Goal: Transaction & Acquisition: Purchase product/service

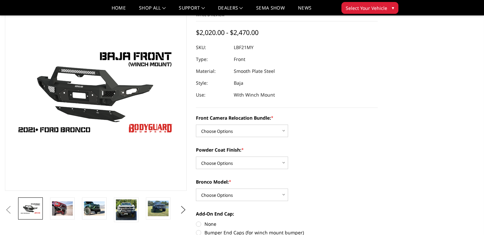
scroll to position [42, 0]
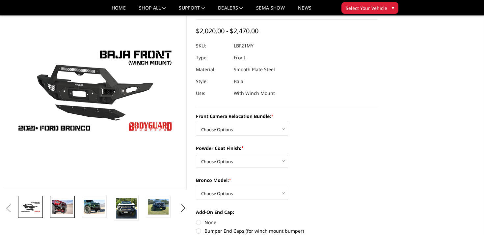
click at [62, 212] on img at bounding box center [62, 207] width 21 height 14
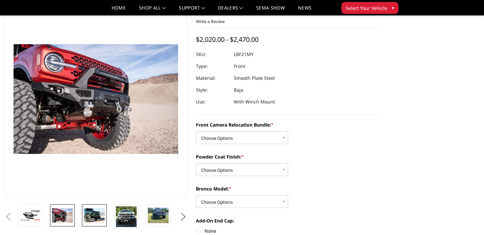
click at [92, 214] on img at bounding box center [94, 215] width 21 height 14
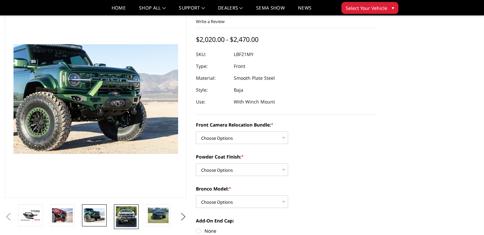
click at [116, 214] on img at bounding box center [126, 216] width 21 height 21
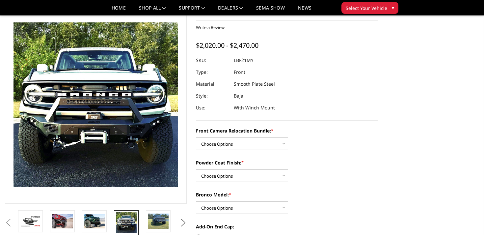
scroll to position [28, 0]
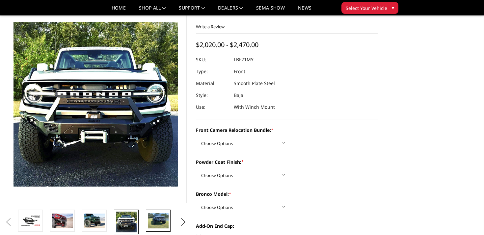
click at [159, 218] on img at bounding box center [158, 220] width 21 height 15
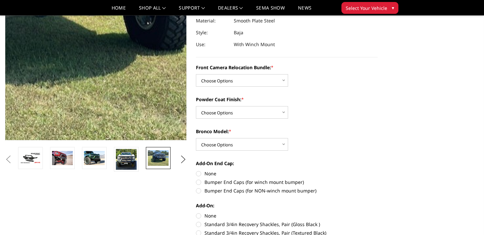
scroll to position [94, 0]
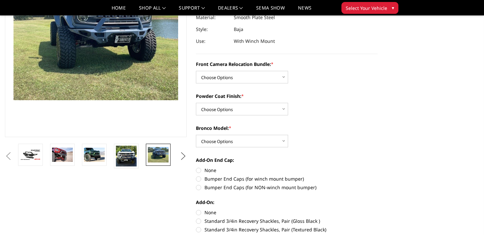
click at [183, 160] on button "Next" at bounding box center [184, 156] width 10 height 10
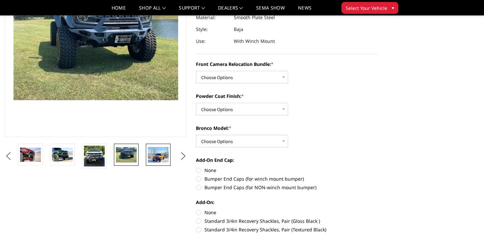
click at [146, 149] on link at bounding box center [158, 155] width 25 height 22
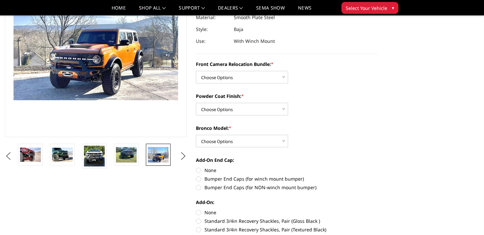
click at [184, 163] on ul "Previous Next" at bounding box center [95, 156] width 185 height 25
click at [184, 158] on button "Next" at bounding box center [184, 156] width 10 height 10
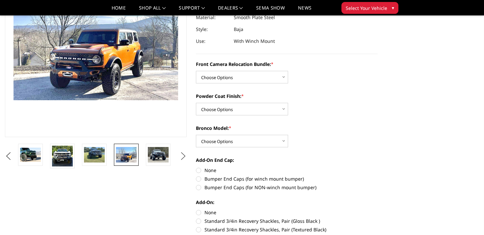
click at [184, 158] on button "Next" at bounding box center [184, 156] width 10 height 10
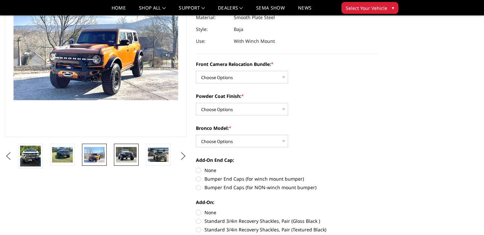
click at [128, 149] on img at bounding box center [126, 154] width 21 height 15
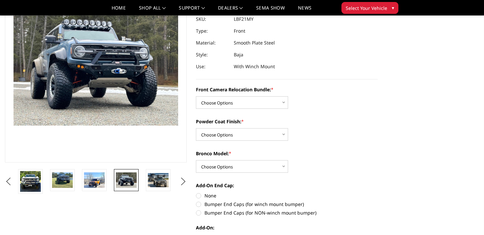
scroll to position [68, 0]
click at [166, 182] on img at bounding box center [158, 180] width 21 height 14
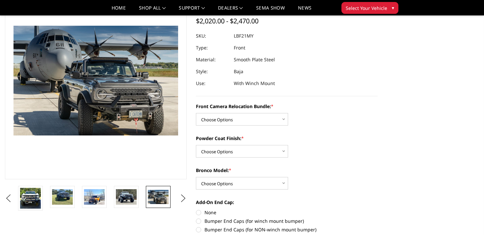
scroll to position [51, 0]
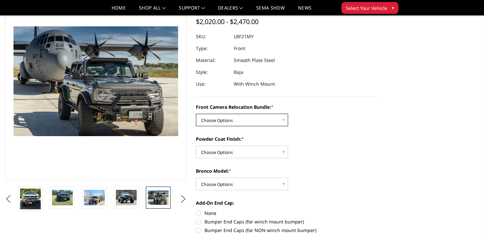
click at [260, 117] on select "Choose Options Without Front Camera Relocation With Front Camera Relocation (Ha…" at bounding box center [242, 120] width 92 height 13
select select "4016"
click at [196, 114] on select "Choose Options Without Front Camera Relocation With Front Camera Relocation (Ha…" at bounding box center [242, 120] width 92 height 13
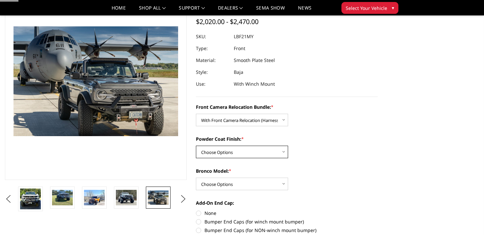
click at [254, 152] on select "Choose Options Textured Black Powder Coat Bare Metal" at bounding box center [242, 152] width 92 height 13
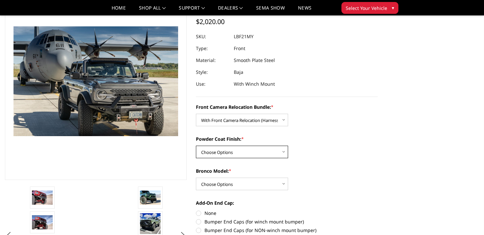
select select "4015"
click at [196, 146] on select "Choose Options Textured Black Powder Coat Bare Metal" at bounding box center [242, 152] width 92 height 13
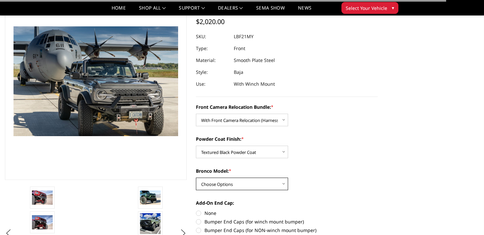
click at [252, 182] on select "Choose Options Raptor Base/Badlands/Wildtrak/etc." at bounding box center [242, 184] width 92 height 13
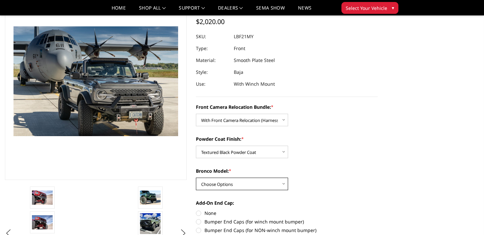
select select "4013"
click at [196, 178] on select "Choose Options Raptor Base/Badlands/Wildtrak/etc." at bounding box center [242, 184] width 92 height 13
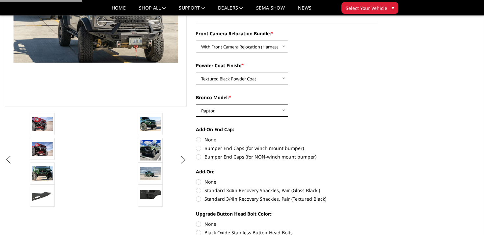
scroll to position [128, 0]
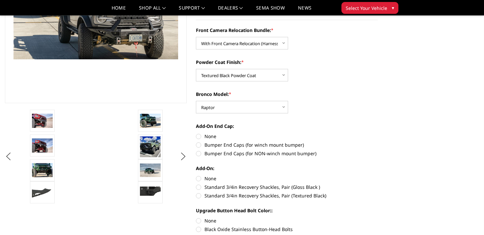
click at [293, 148] on label "Bumper End Caps (for winch mount bumper)" at bounding box center [287, 144] width 182 height 7
click at [378, 133] on input "Bumper End Caps (for winch mount bumper)" at bounding box center [378, 133] width 0 height 0
radio input "true"
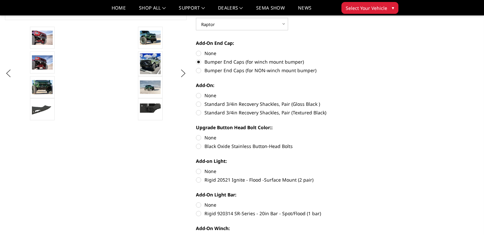
scroll to position [215, 0]
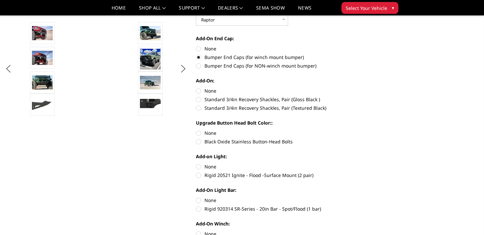
click at [281, 109] on label "Standard 3/4in Recovery Shackles, Pair (Textured Black)" at bounding box center [287, 107] width 182 height 7
click at [378, 96] on input "Standard 3/4in Recovery Shackles, Pair (Textured Black)" at bounding box center [378, 96] width 0 height 0
radio input "true"
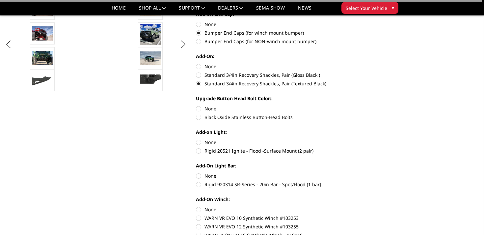
scroll to position [244, 0]
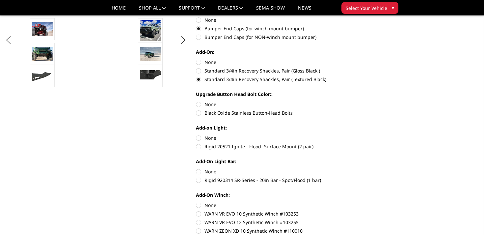
click at [212, 62] on label "None" at bounding box center [287, 62] width 182 height 7
click at [196, 59] on input "None" at bounding box center [196, 59] width 0 height 0
radio input "true"
click at [254, 114] on label "Black Oxide Stainless Button-Head Bolts" at bounding box center [287, 112] width 182 height 7
click at [378, 101] on input "Black Oxide Stainless Button-Head Bolts" at bounding box center [378, 101] width 0 height 0
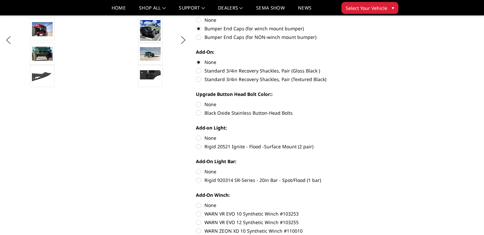
radio input "true"
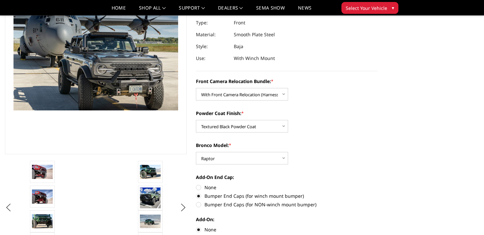
scroll to position [78, 0]
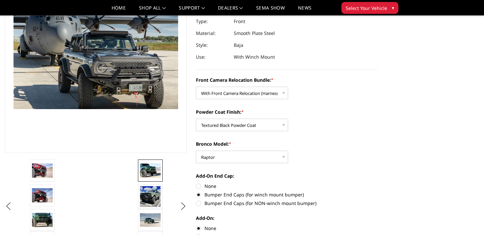
click at [147, 172] on img at bounding box center [150, 170] width 21 height 14
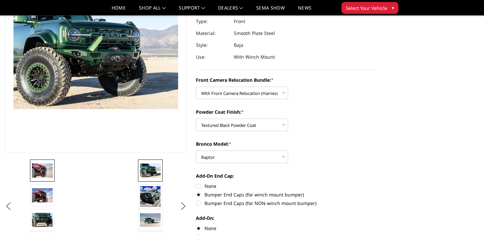
click at [42, 168] on img at bounding box center [42, 170] width 21 height 14
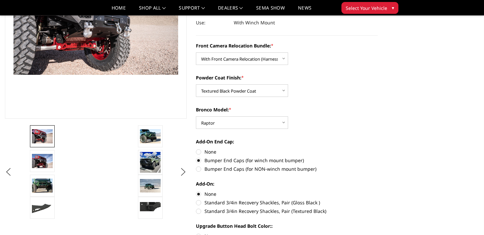
scroll to position [114, 0]
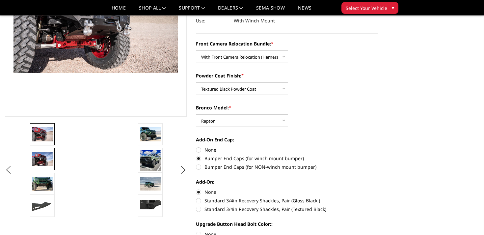
click at [42, 158] on img at bounding box center [42, 159] width 21 height 14
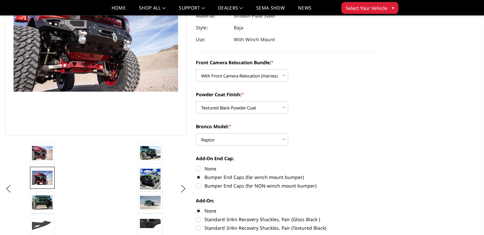
scroll to position [97, 0]
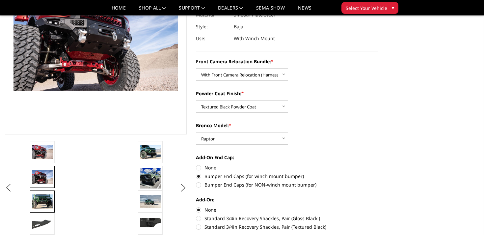
click at [42, 197] on img at bounding box center [42, 201] width 21 height 14
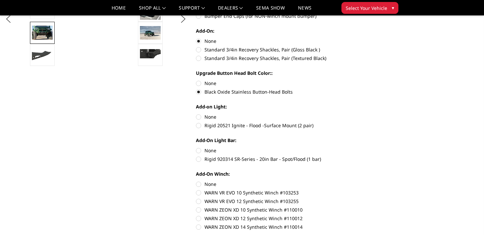
scroll to position [274, 0]
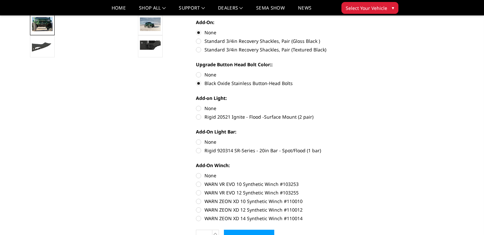
click at [210, 110] on label "None" at bounding box center [287, 108] width 182 height 7
click at [196, 105] on input "None" at bounding box center [196, 105] width 0 height 0
radio input "true"
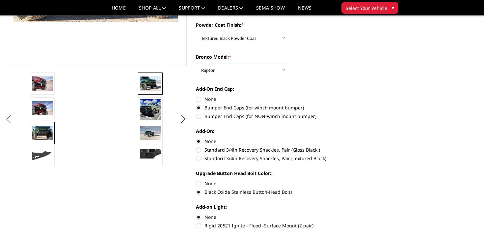
click at [158, 80] on img at bounding box center [150, 83] width 21 height 14
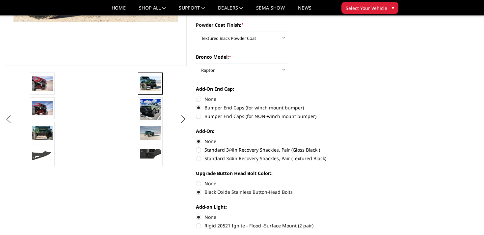
click at [156, 80] on img at bounding box center [150, 83] width 21 height 14
click at [42, 80] on img at bounding box center [42, 83] width 21 height 14
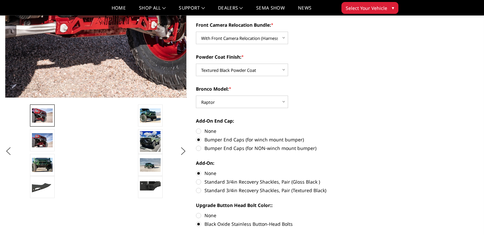
scroll to position [70, 0]
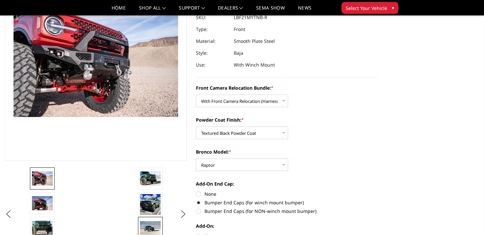
click at [154, 228] on img at bounding box center [150, 228] width 21 height 14
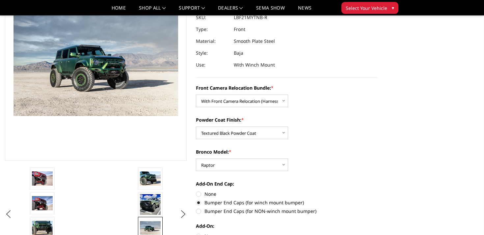
scroll to position [71, 0]
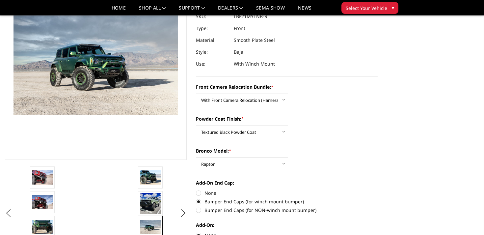
click at [111, 69] on img at bounding box center [76, 57] width 422 height 275
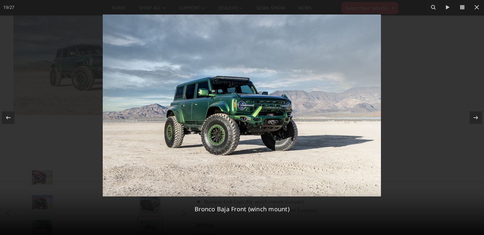
click at [279, 116] on img at bounding box center [242, 105] width 278 height 182
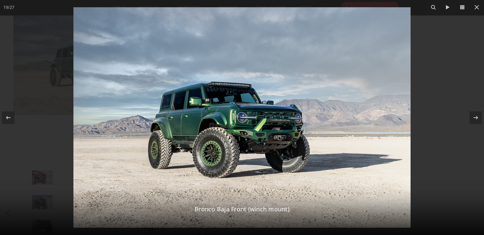
click at [451, 153] on div at bounding box center [242, 117] width 484 height 235
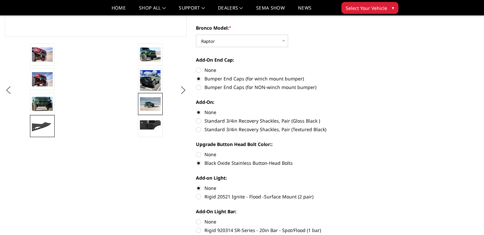
click at [42, 127] on img at bounding box center [42, 126] width 21 height 12
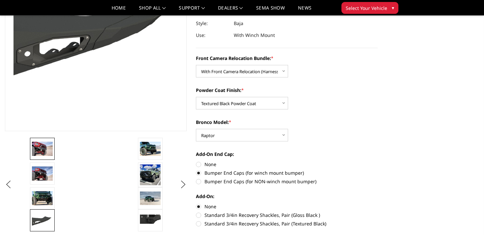
click at [45, 146] on img at bounding box center [42, 149] width 21 height 14
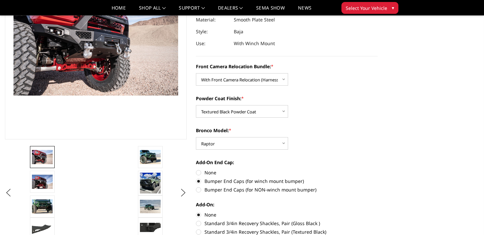
click at [10, 198] on ul "Previous Next" at bounding box center [95, 193] width 185 height 94
click at [6, 190] on button "Previous" at bounding box center [8, 193] width 10 height 10
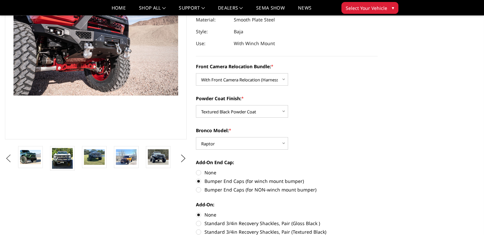
click at [13, 155] on button "Previous" at bounding box center [8, 159] width 10 height 10
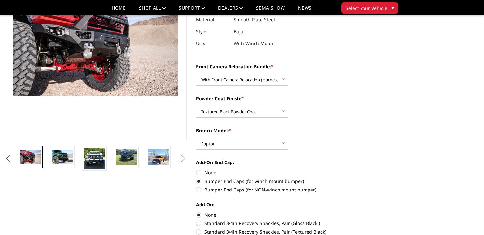
click at [13, 155] on button "Previous" at bounding box center [8, 159] width 10 height 10
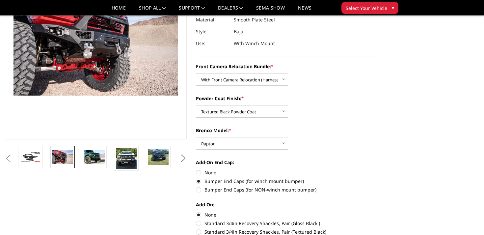
click at [13, 155] on button "Previous" at bounding box center [8, 159] width 10 height 10
click at [13, 157] on button "Previous" at bounding box center [8, 159] width 10 height 10
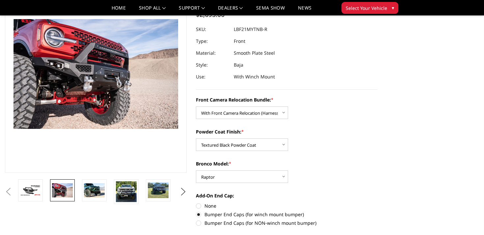
scroll to position [59, 0]
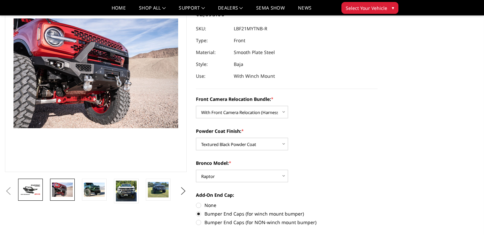
click at [37, 195] on link at bounding box center [30, 190] width 25 height 22
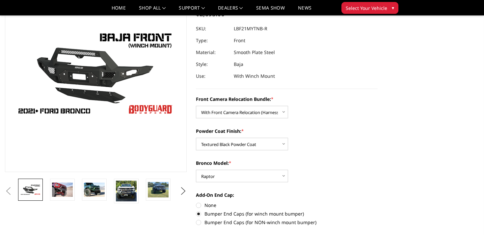
click at [10, 189] on button "Previous" at bounding box center [8, 191] width 10 height 10
click at [182, 192] on button "Next" at bounding box center [184, 191] width 10 height 10
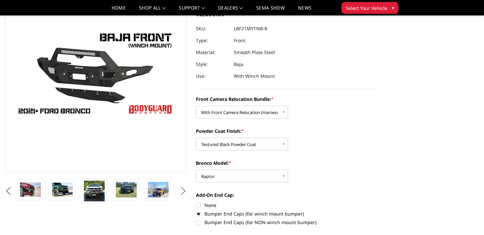
click at [182, 192] on button "Next" at bounding box center [184, 191] width 10 height 10
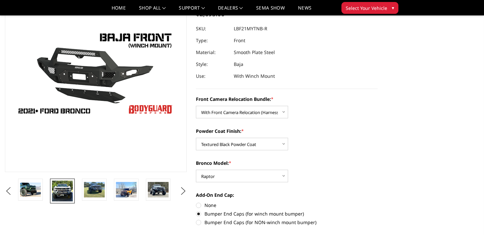
click at [52, 194] on img at bounding box center [62, 191] width 21 height 21
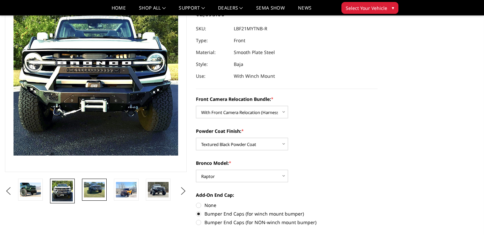
click at [90, 193] on img at bounding box center [94, 189] width 21 height 15
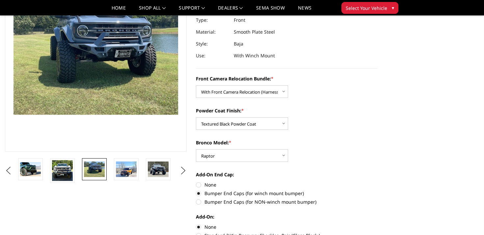
click at [65, 167] on img at bounding box center [62, 170] width 21 height 21
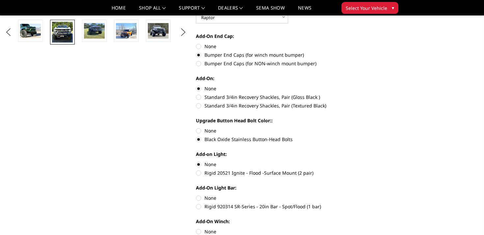
scroll to position [221, 0]
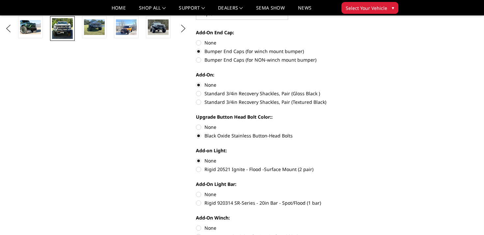
click at [276, 169] on label "Rigid 20521 Ignite - Flood -Surface Mount (2 pair)" at bounding box center [287, 169] width 182 height 7
click at [378, 157] on input "Rigid 20521 Ignite - Flood -Surface Mount (2 pair)" at bounding box center [378, 157] width 0 height 0
radio input "true"
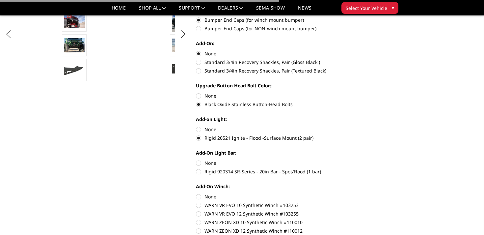
scroll to position [274, 0]
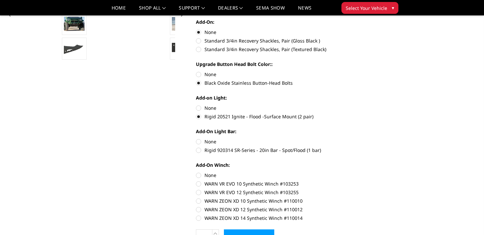
click at [271, 149] on label "Rigid 920314 SR-Series - 20in Bar - Spot/Flood (1 bar)" at bounding box center [287, 150] width 182 height 7
click at [378, 138] on input "Rigid 920314 SR-Series - 20in Bar - Spot/Flood (1 bar)" at bounding box center [378, 138] width 0 height 0
radio input "true"
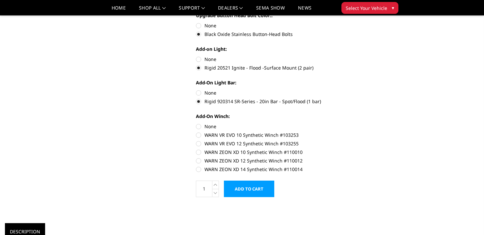
scroll to position [324, 0]
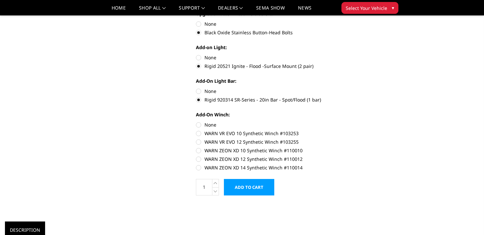
click at [264, 143] on label "WARN VR EVO 12 Synthetic Winch #103255" at bounding box center [287, 141] width 182 height 7
click at [378, 130] on input "WARN VR EVO 12 Synthetic Winch #103255" at bounding box center [378, 130] width 0 height 0
radio input "true"
click at [263, 189] on input "Add to Cart" at bounding box center [249, 187] width 50 height 16
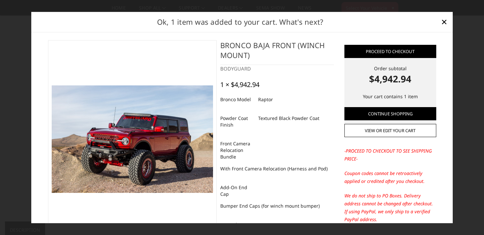
scroll to position [0, 0]
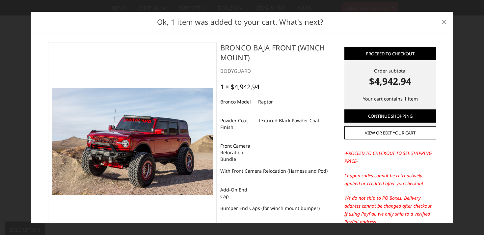
click at [444, 21] on span "×" at bounding box center [444, 21] width 6 height 14
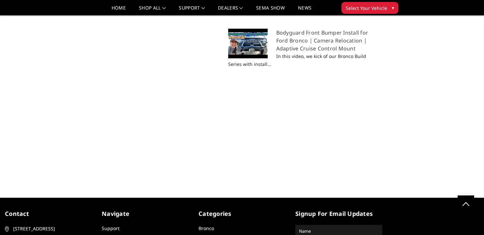
scroll to position [794, 0]
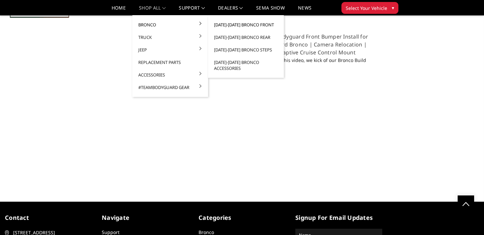
click at [229, 25] on link "[DATE]-[DATE] Bronco Front" at bounding box center [246, 24] width 70 height 13
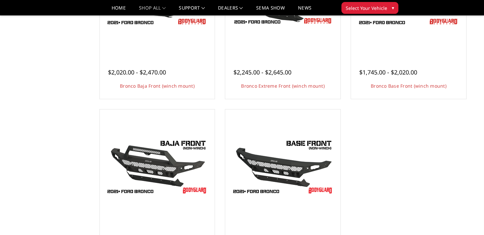
scroll to position [79, 0]
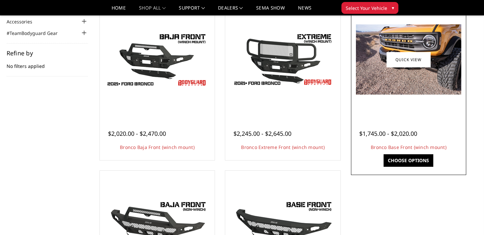
click at [403, 42] on img at bounding box center [408, 59] width 105 height 70
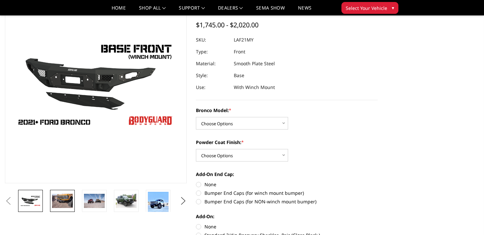
click at [70, 202] on img at bounding box center [62, 201] width 21 height 14
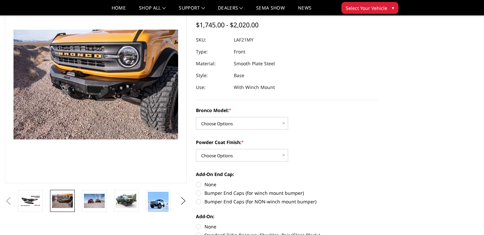
scroll to position [39, 0]
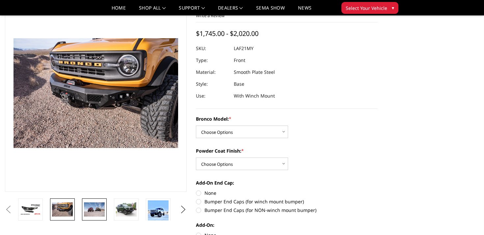
click at [100, 211] on img at bounding box center [94, 209] width 21 height 14
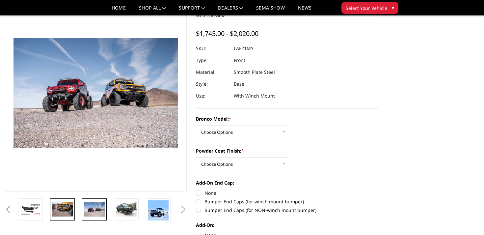
click at [57, 203] on img at bounding box center [62, 209] width 21 height 14
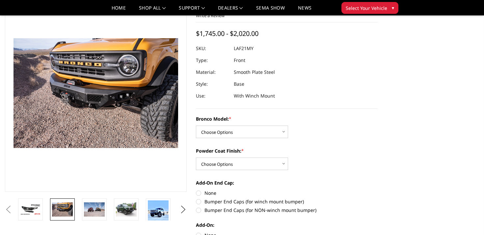
click at [47, 205] on li at bounding box center [32, 209] width 32 height 22
click at [42, 205] on link at bounding box center [30, 209] width 25 height 22
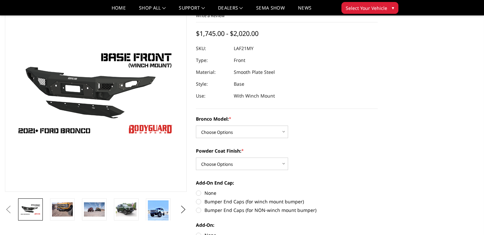
click at [127, 195] on section "Previous Next" at bounding box center [95, 107] width 191 height 226
click at [127, 204] on img at bounding box center [126, 209] width 21 height 14
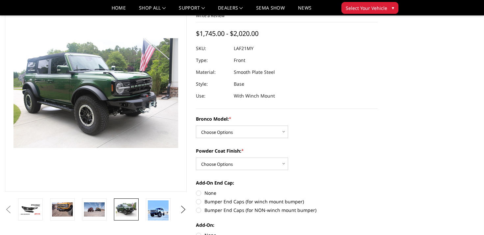
scroll to position [31, 0]
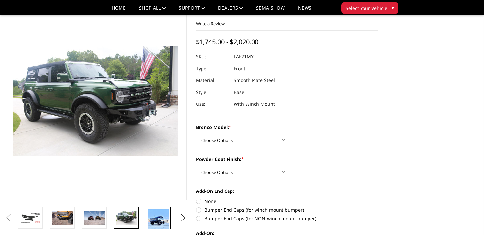
click at [161, 213] on img at bounding box center [158, 223] width 21 height 28
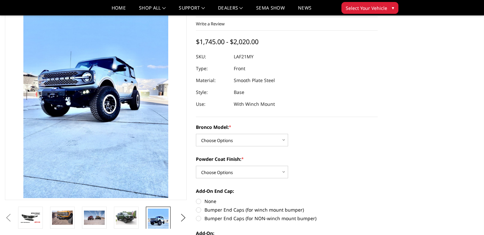
click at [178, 217] on ul "Previous Next" at bounding box center [95, 218] width 185 height 22
click at [183, 218] on button "Next" at bounding box center [184, 218] width 10 height 10
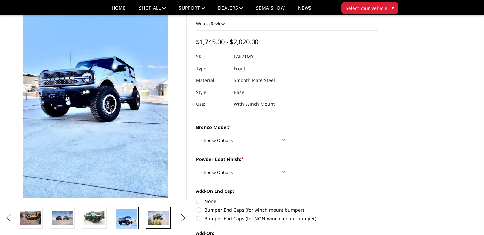
click at [164, 220] on img at bounding box center [158, 217] width 21 height 14
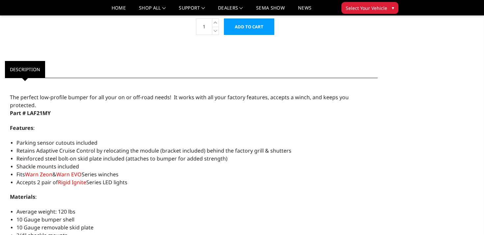
scroll to position [421, 0]
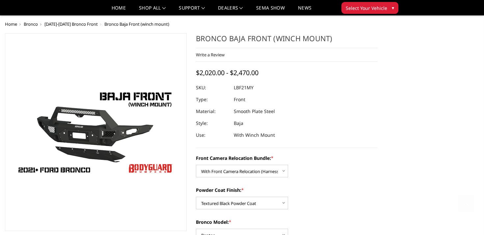
select select "4016"
select select "4015"
select select "4013"
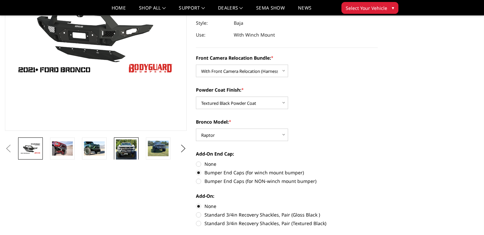
click at [133, 152] on img at bounding box center [126, 149] width 21 height 21
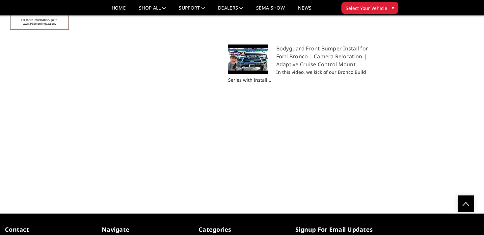
scroll to position [782, 0]
